Goal: Information Seeking & Learning: Find specific fact

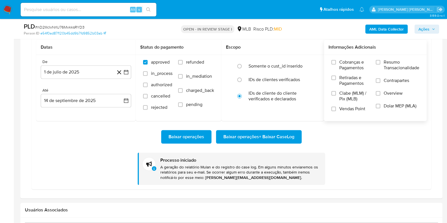
scroll to position [494, 0]
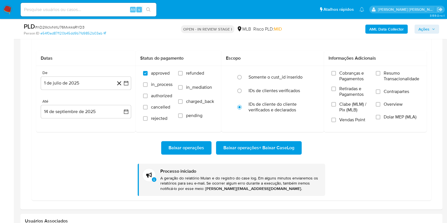
click at [357, 150] on div "Baixar operações Baixar operações + Baixar CaseLog" at bounding box center [231, 148] width 390 height 14
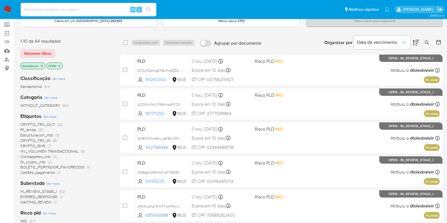
scroll to position [31, 0]
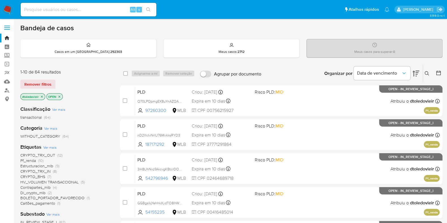
drag, startPoint x: 276, startPoint y: 76, endPoint x: 212, endPoint y: 77, distance: 63.9
click at [212, 77] on div "select-all-cases-checkbox Asignarme a mí Remover seleção Agrupar por documento …" at bounding box center [281, 74] width 322 height 18
click at [296, 70] on div "Organizar por Data de vencimento Os resultados não podem ser classificados enqu…" at bounding box center [353, 74] width 178 height 18
click at [285, 68] on div "Organizar por Data de vencimento Os resultados não podem ser classificados enqu…" at bounding box center [353, 74] width 178 height 18
click at [57, 10] on input at bounding box center [89, 9] width 136 height 7
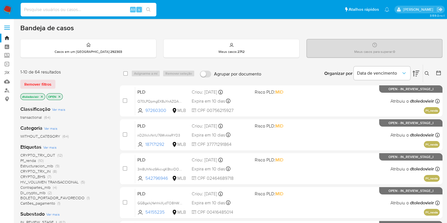
paste input "346331491"
type input "346331491"
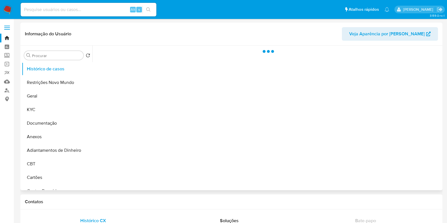
select select "10"
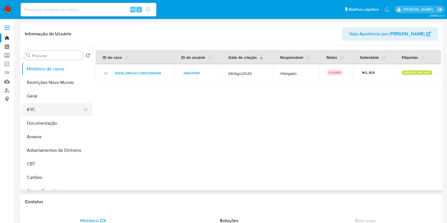
click at [56, 116] on button "KYC" at bounding box center [55, 110] width 66 height 14
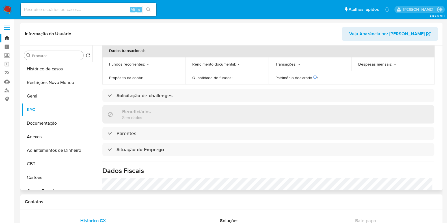
scroll to position [247, 0]
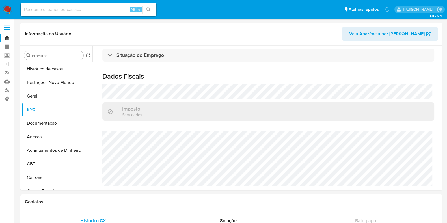
click at [103, 5] on div "Alt s" at bounding box center [89, 10] width 136 height 14
click at [95, 10] on input at bounding box center [89, 9] width 136 height 7
paste input "346331491"
type input "346331491"
click at [45, 101] on button "Geral" at bounding box center [55, 96] width 66 height 14
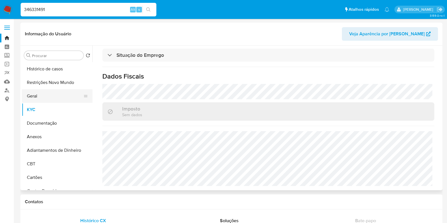
scroll to position [0, 0]
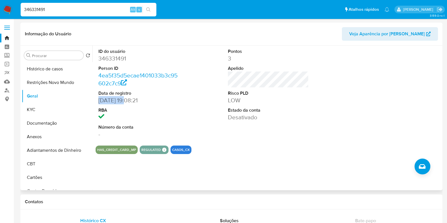
drag, startPoint x: 125, startPoint y: 101, endPoint x: 99, endPoint y: 100, distance: 26.6
click at [95, 101] on div "ID do usuário 346331491 Person ID 4ea5f35d5ecae1401033b3c95602c7c9 Data de regi…" at bounding box center [266, 117] width 348 height 145
copy dd "[DATE]"
